Goal: Navigation & Orientation: Go to known website

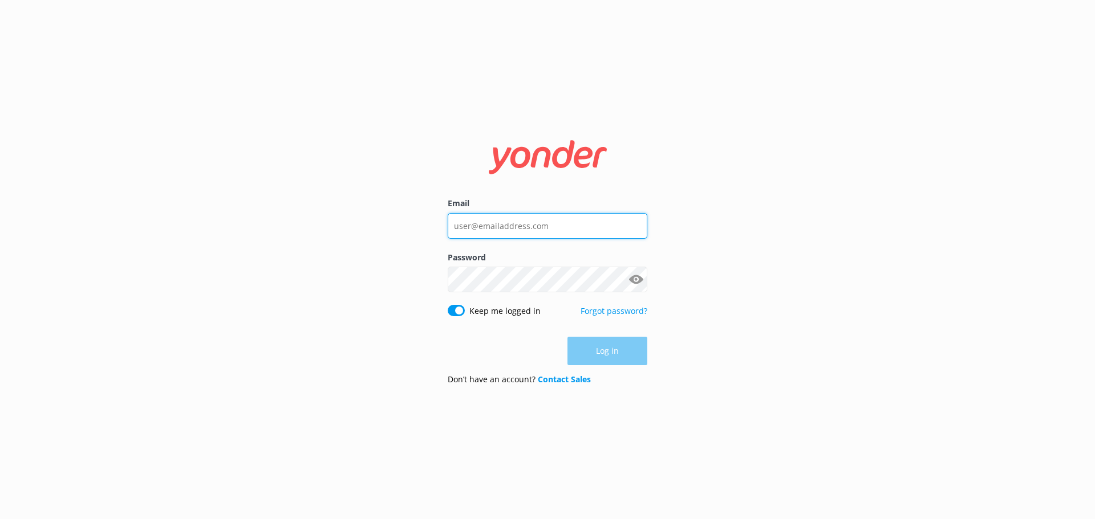
type input "[EMAIL_ADDRESS][DOMAIN_NAME]"
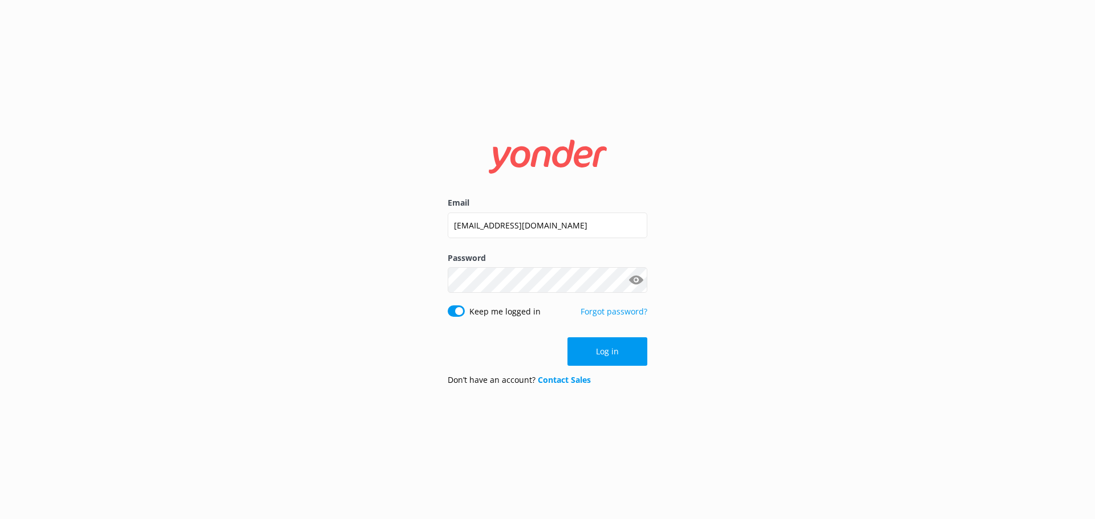
click at [584, 343] on div "Log in" at bounding box center [548, 352] width 200 height 29
click at [586, 349] on button "Log in" at bounding box center [607, 352] width 80 height 29
